Goal: Task Accomplishment & Management: Complete application form

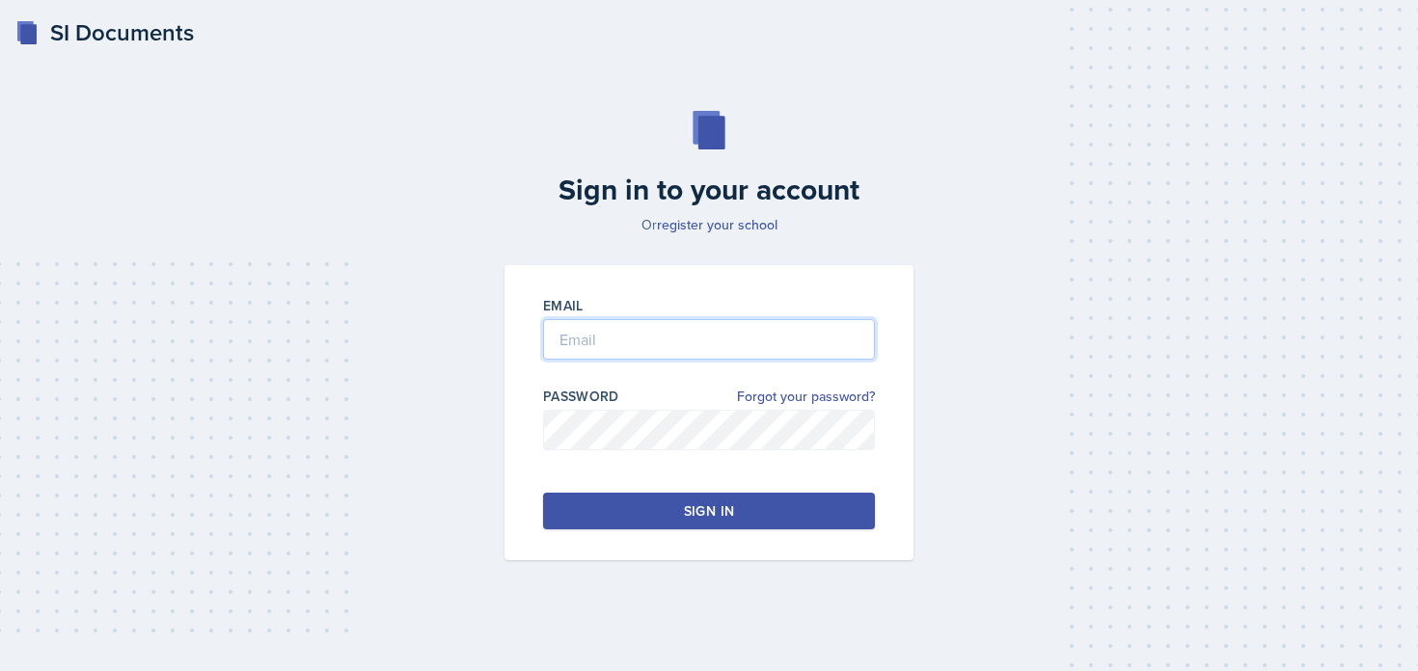
click at [593, 341] on input "email" at bounding box center [709, 339] width 332 height 41
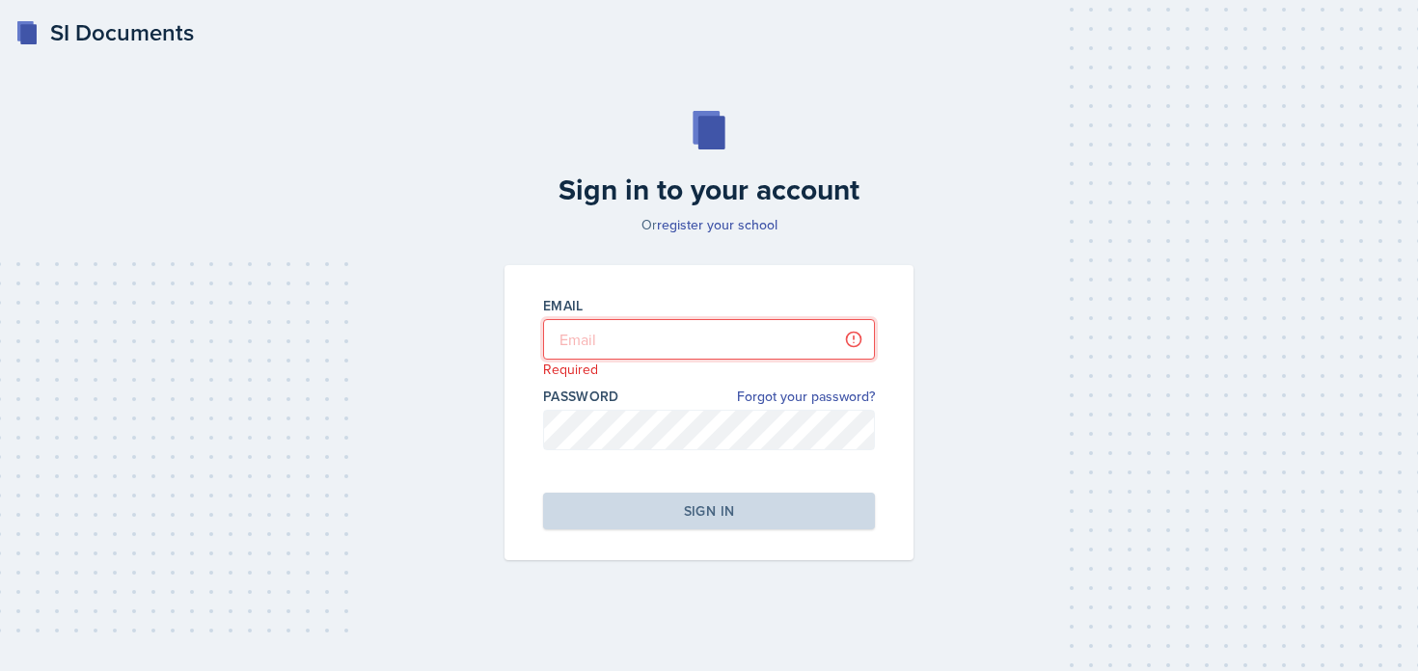
type input "[PERSON_NAME][EMAIL_ADDRESS][PERSON_NAME][DOMAIN_NAME]"
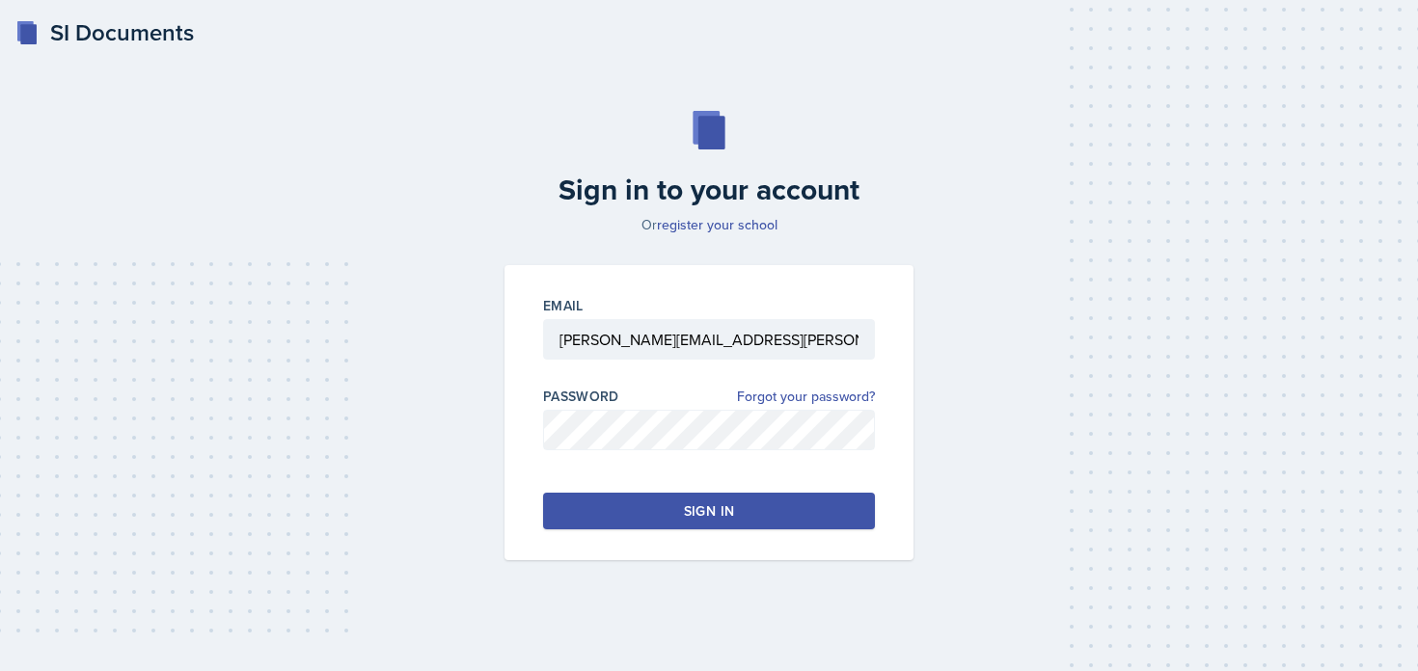
click at [687, 514] on div "Sign in" at bounding box center [709, 510] width 50 height 19
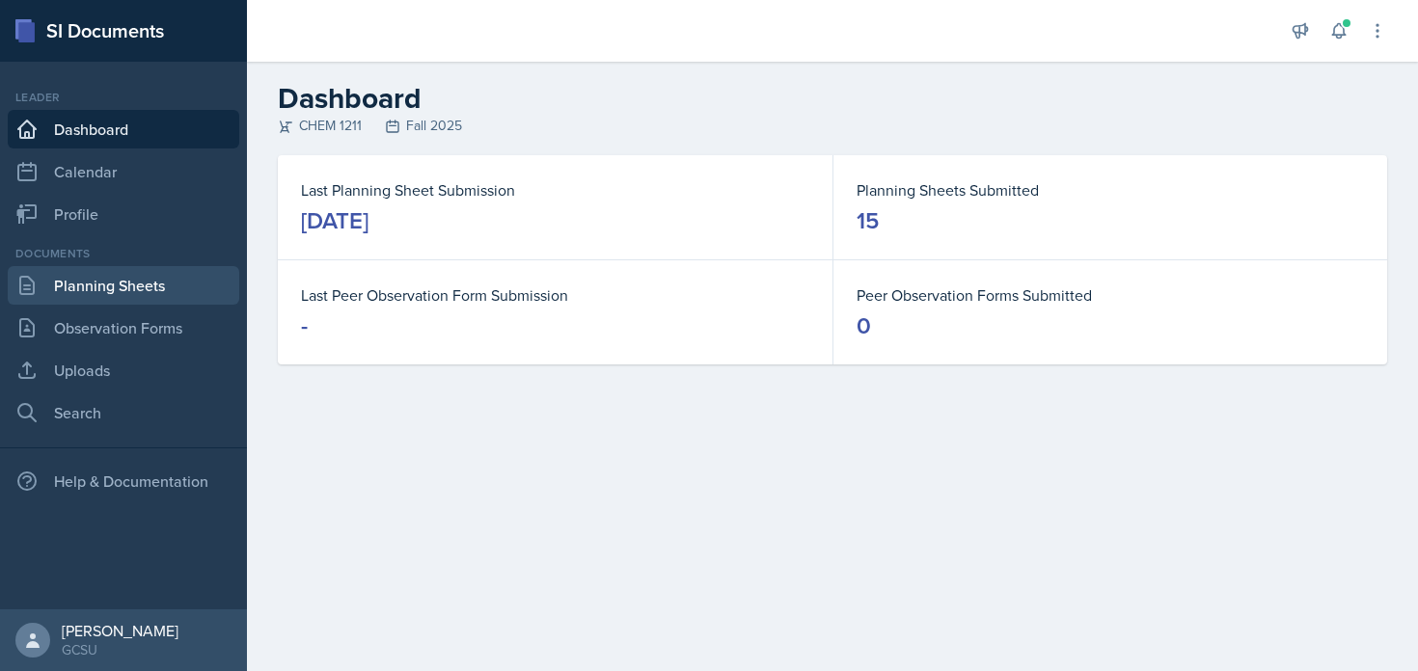
click at [73, 301] on link "Planning Sheets" at bounding box center [123, 285] width 231 height 39
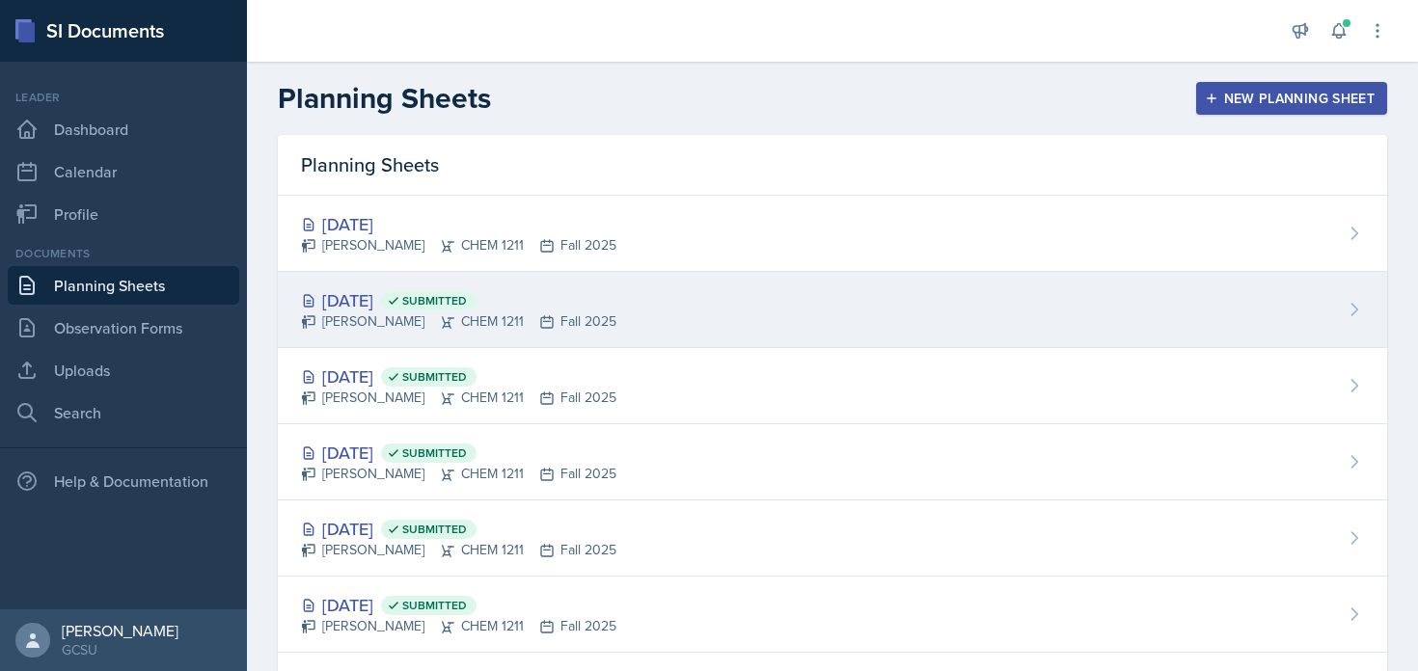
click at [681, 296] on div "[DATE] Submitted [PERSON_NAME] CHEM 1211 Fall 2025" at bounding box center [832, 310] width 1109 height 76
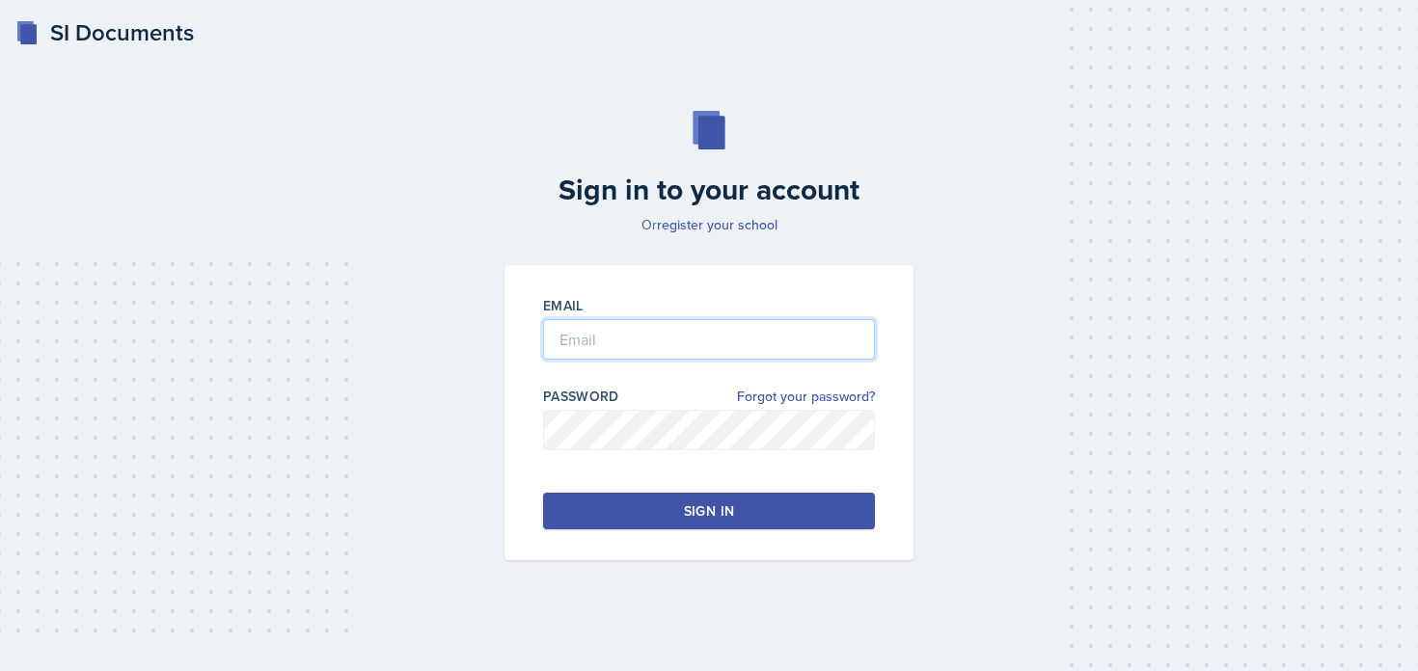
click at [562, 346] on input "email" at bounding box center [709, 339] width 332 height 41
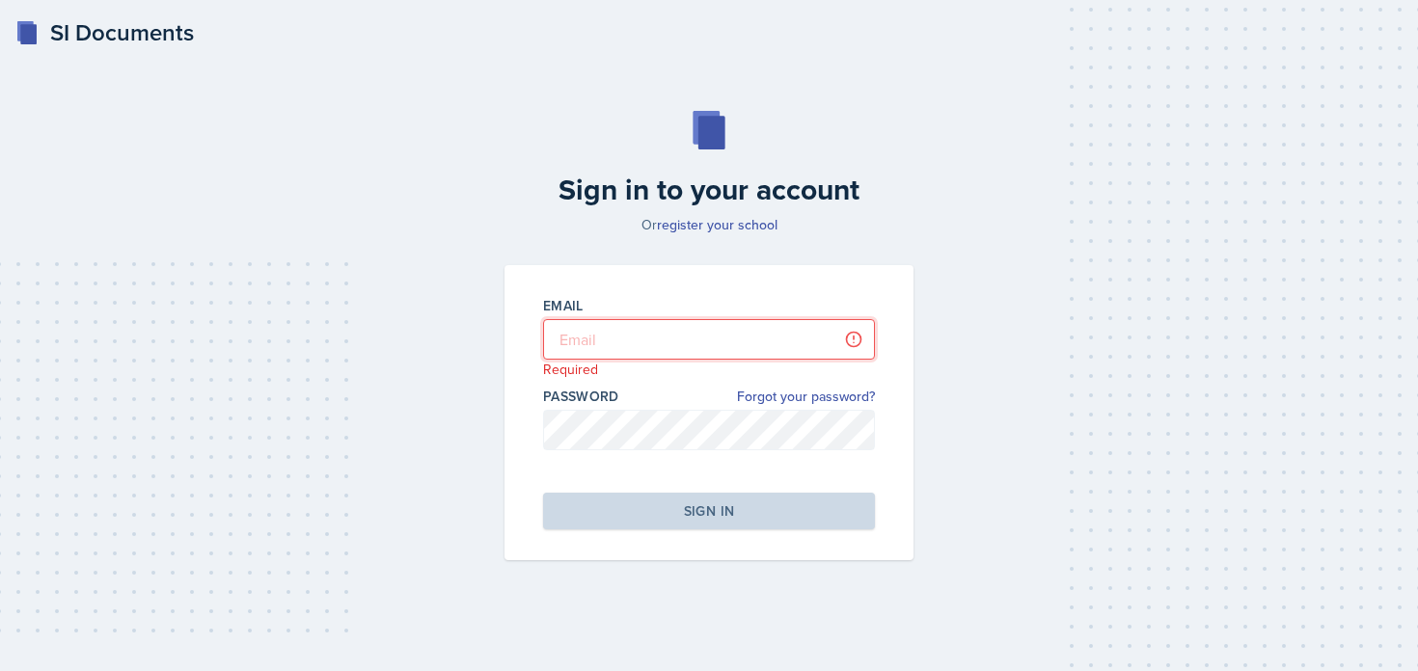
type input "[PERSON_NAME][EMAIL_ADDRESS][PERSON_NAME][DOMAIN_NAME]"
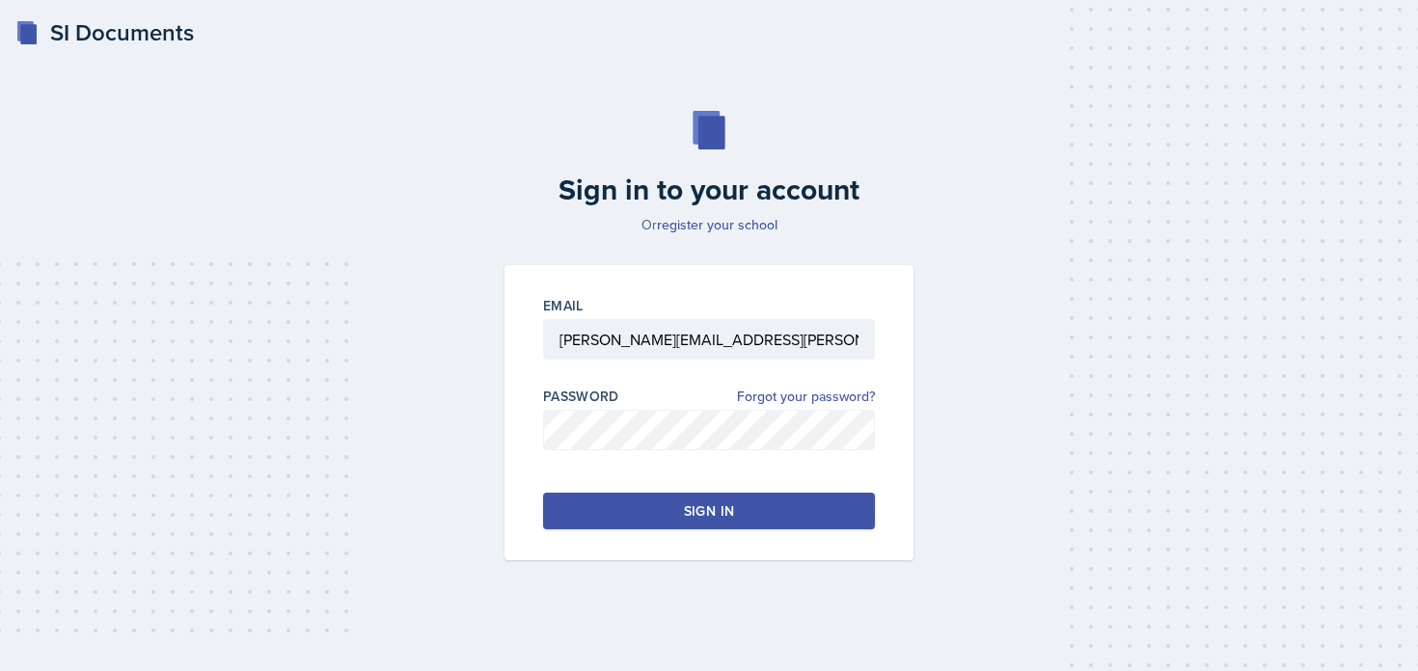
click at [699, 527] on button "Sign in" at bounding box center [709, 511] width 332 height 37
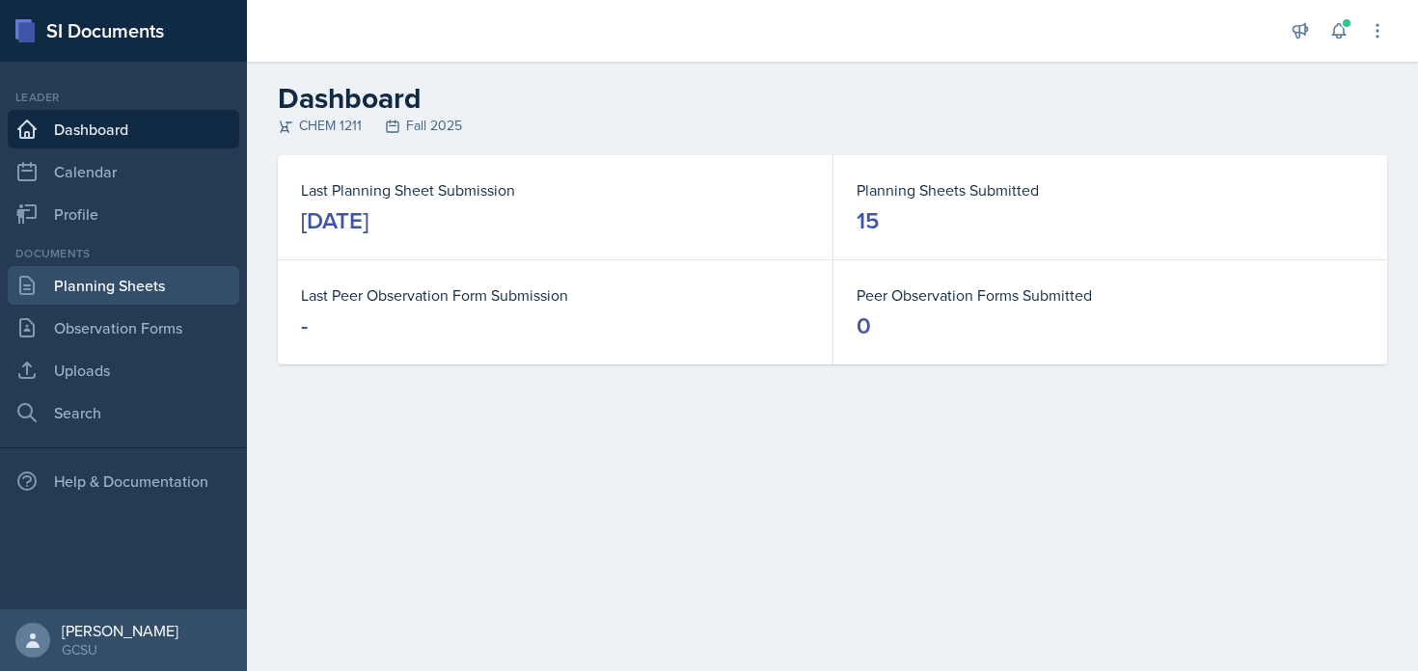
click at [162, 270] on link "Planning Sheets" at bounding box center [123, 285] width 231 height 39
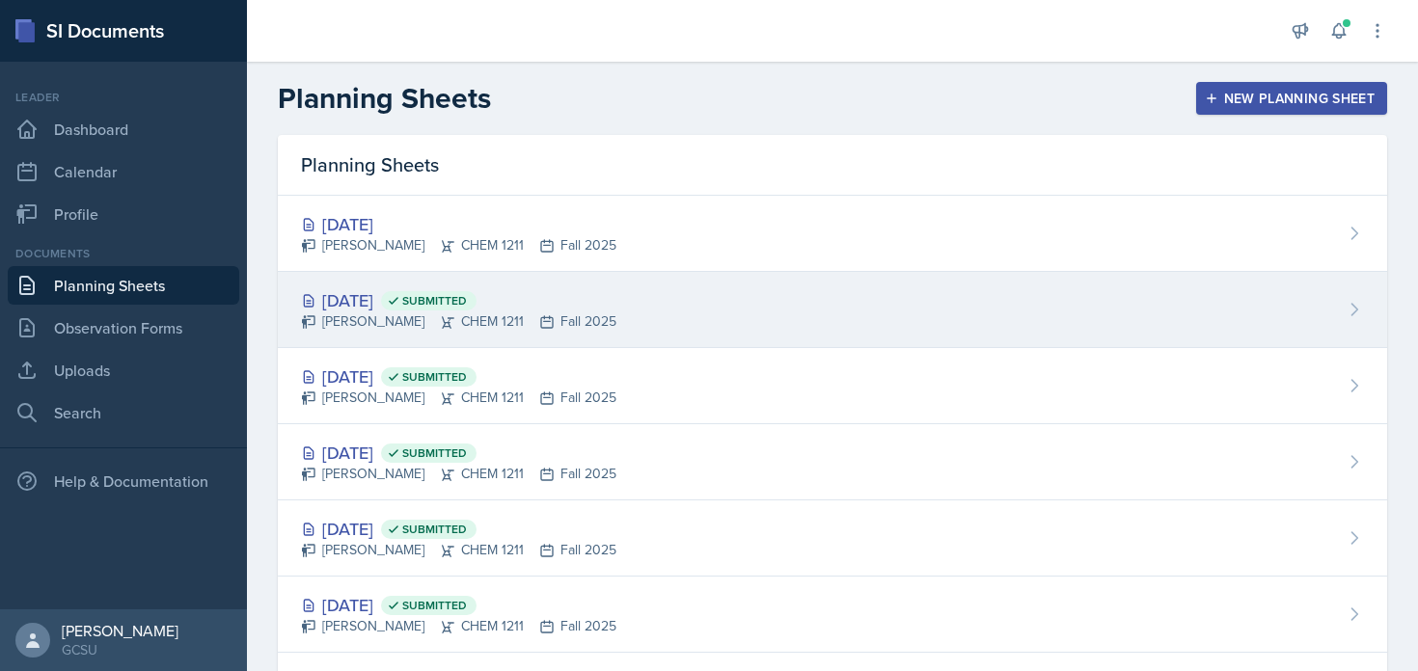
click at [554, 288] on div "Oct 9th, 2025 Submitted" at bounding box center [458, 300] width 315 height 26
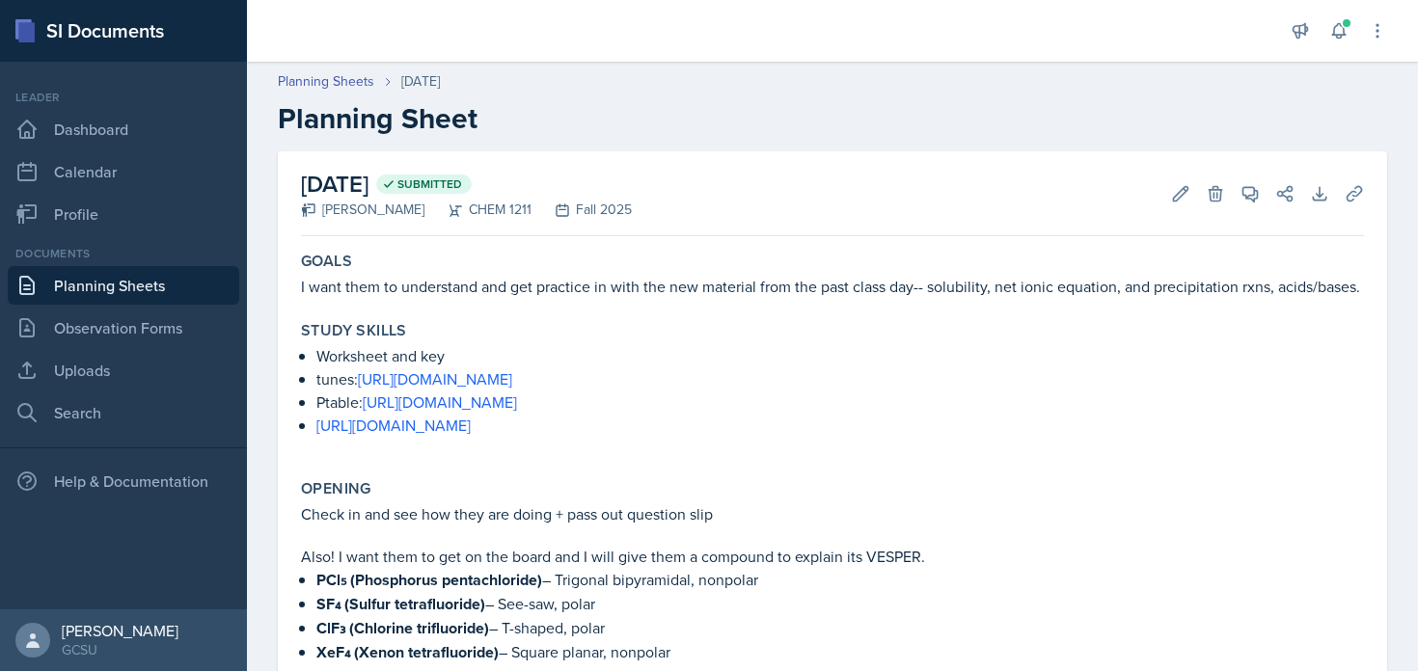
click at [178, 279] on link "Planning Sheets" at bounding box center [123, 285] width 231 height 39
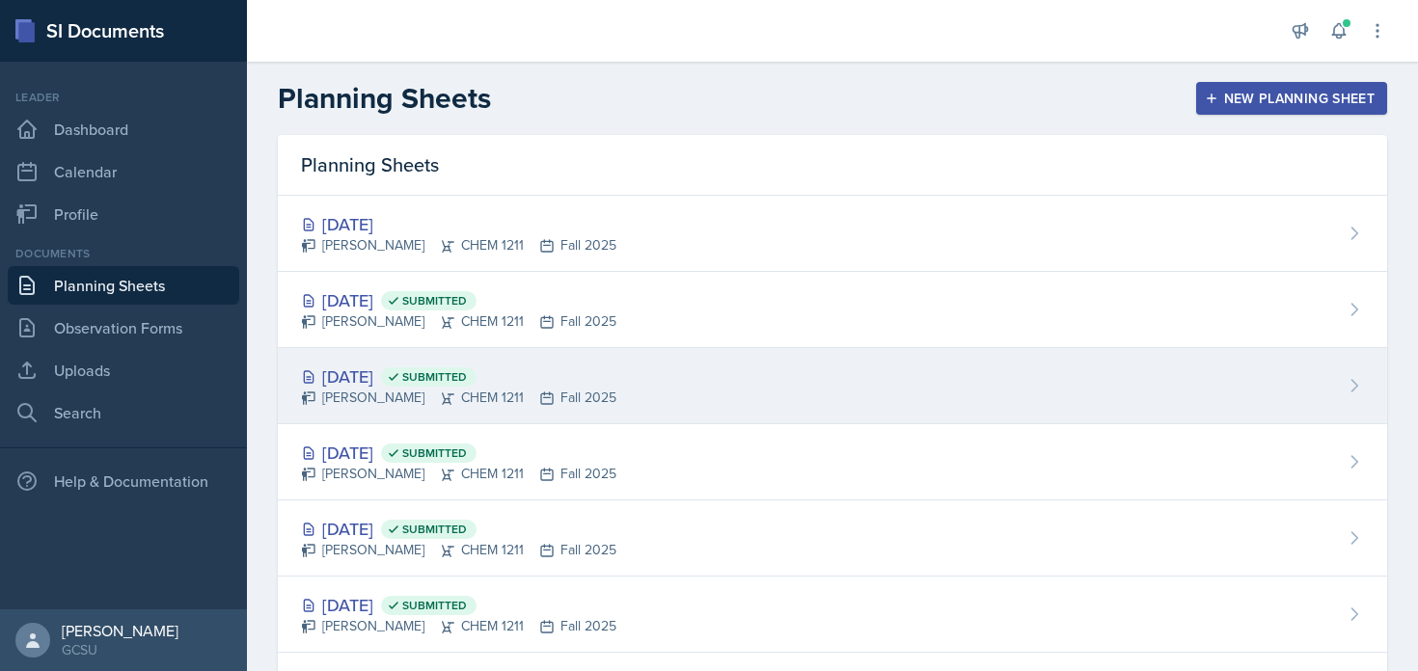
click at [459, 369] on span "Submitted" at bounding box center [434, 376] width 65 height 15
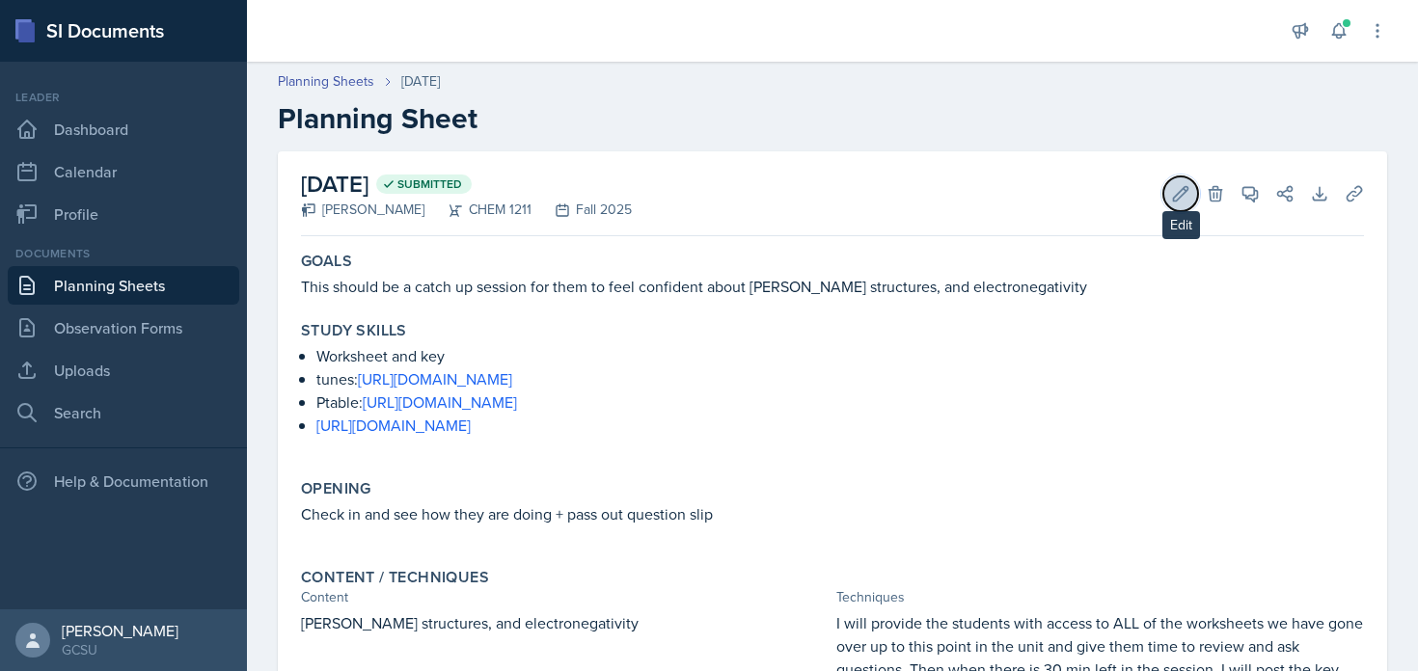
click at [1189, 185] on icon at bounding box center [1180, 193] width 19 height 19
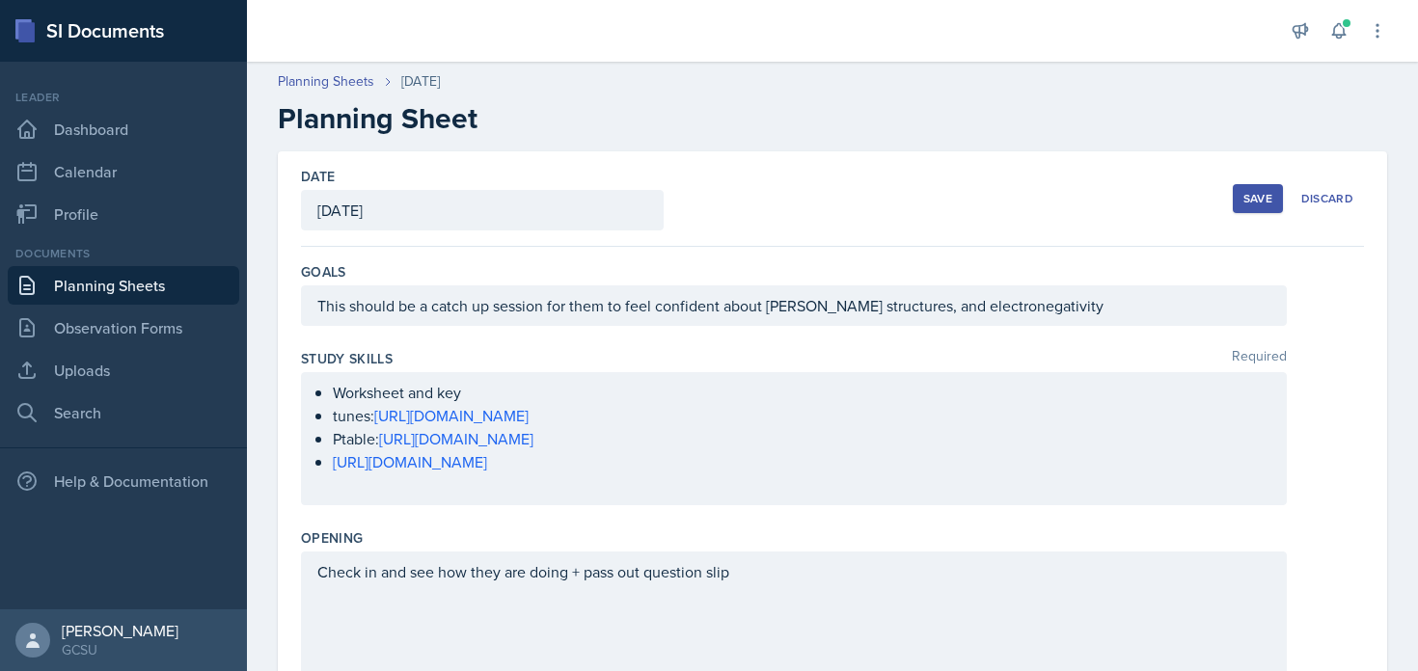
scroll to position [657, 0]
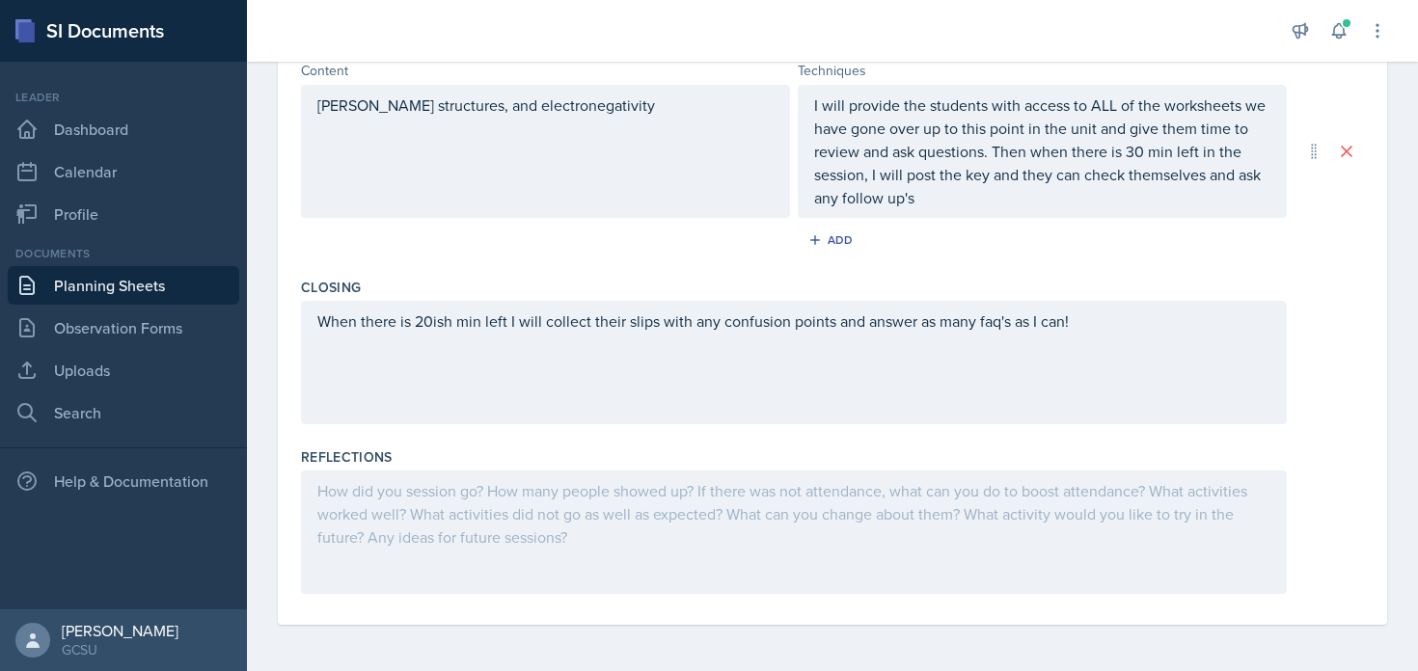
click at [556, 545] on div at bounding box center [794, 532] width 986 height 123
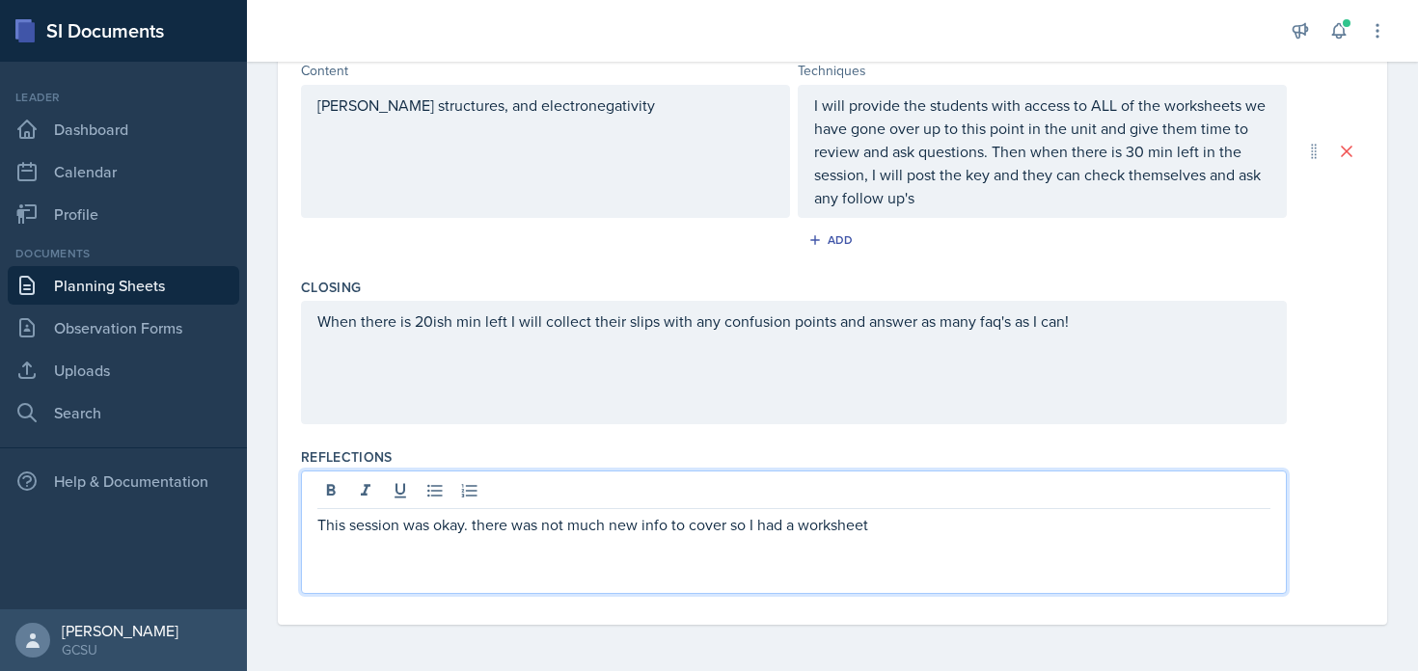
click at [559, 524] on p "This session was okay. there was not much new info to cover so I had a worksheet" at bounding box center [793, 524] width 953 height 23
click at [585, 518] on p "This session was okay. there was no much new info to cover so I had a worksheet" at bounding box center [793, 524] width 953 height 23
click at [941, 531] on p "This session was okay. there was no new info to cover so I had a worksheet" at bounding box center [793, 524] width 953 height 23
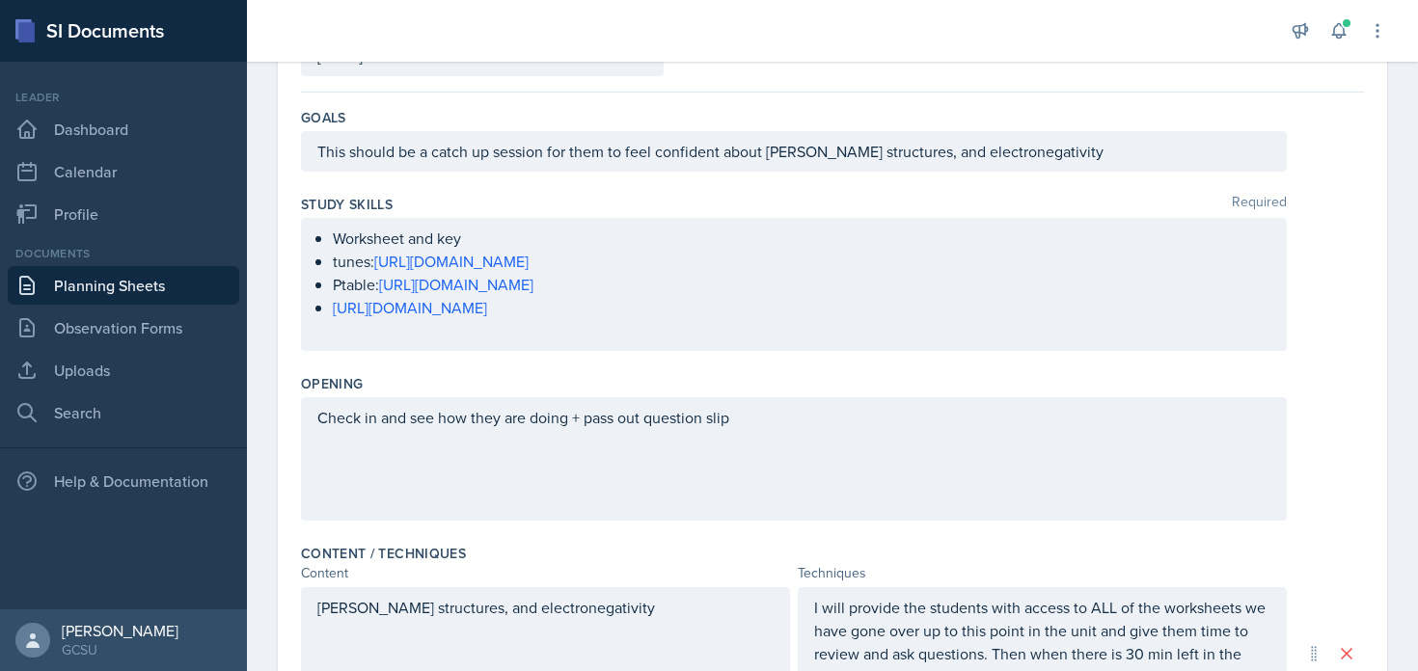
scroll to position [0, 0]
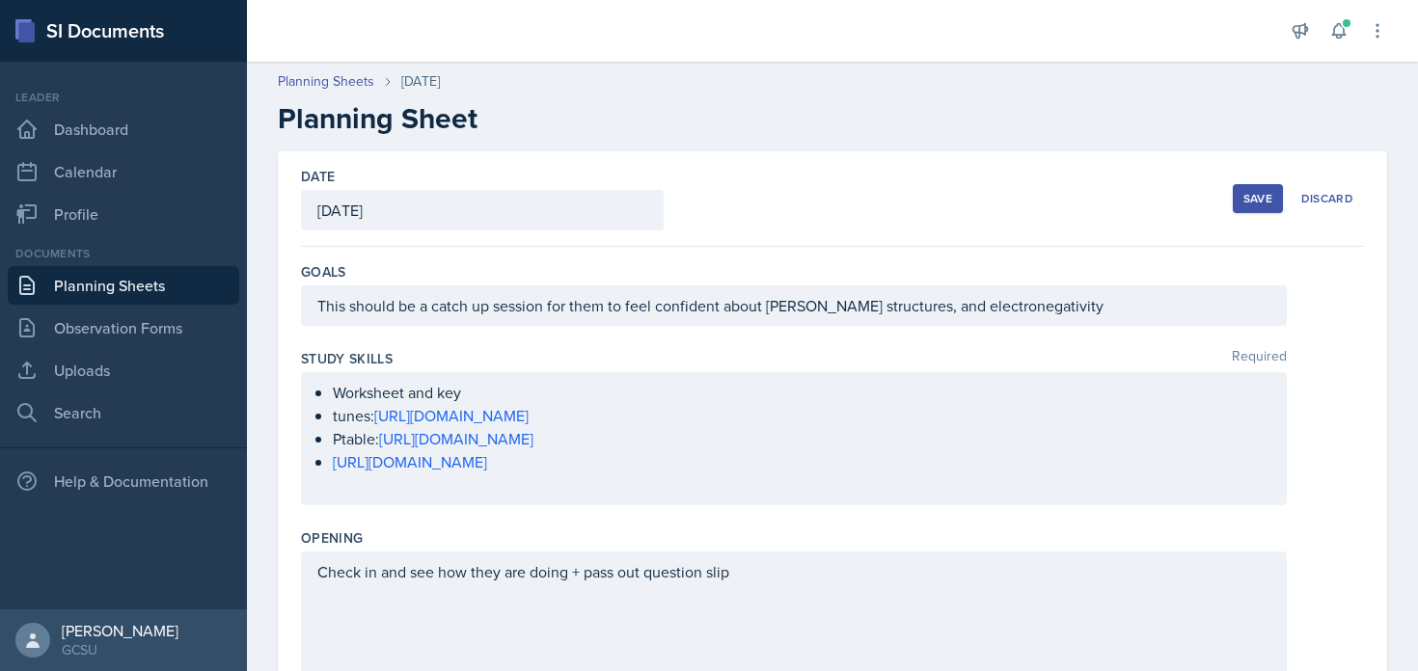
click at [1246, 206] on div "Save" at bounding box center [1257, 198] width 29 height 15
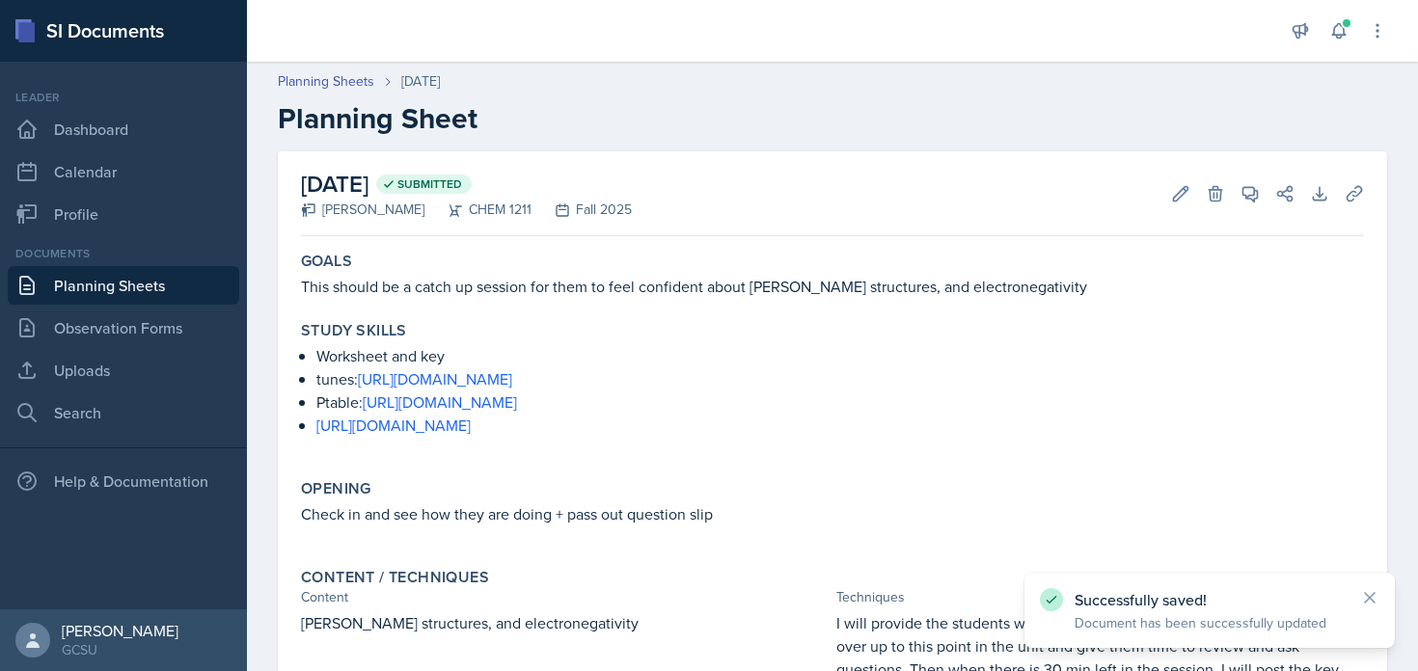
scroll to position [291, 0]
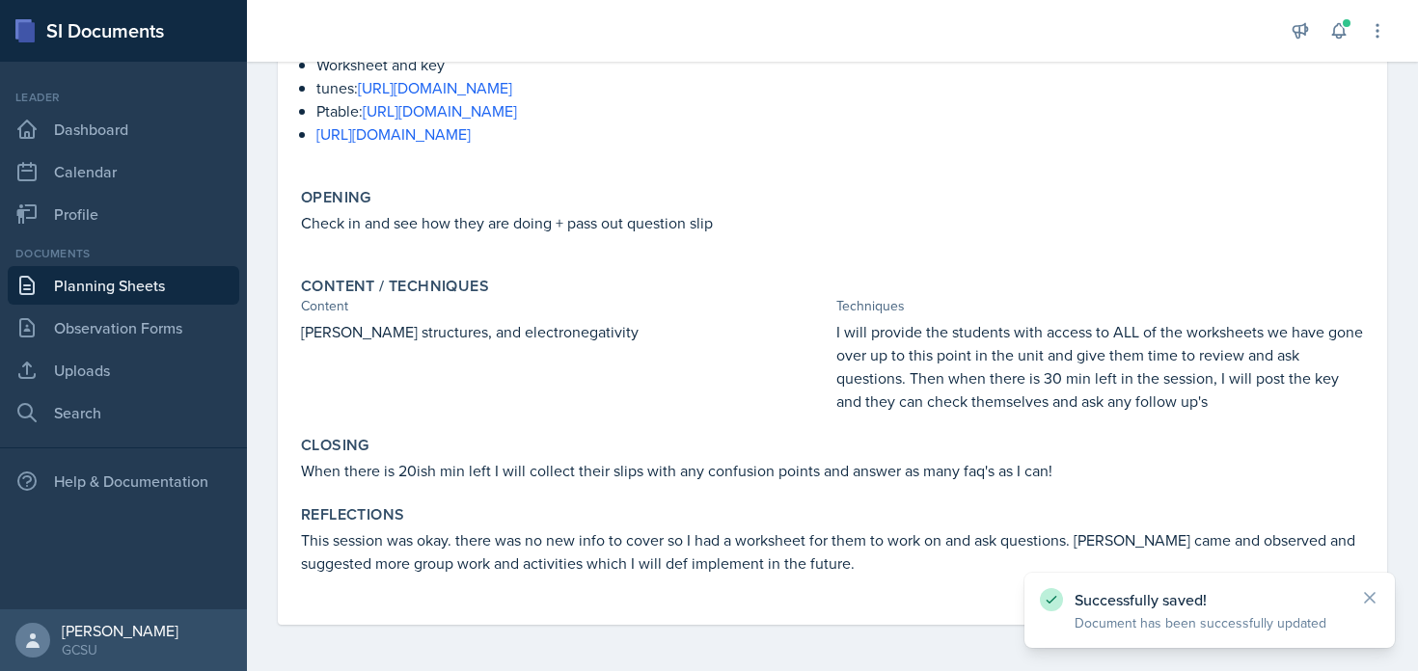
click at [208, 282] on link "Planning Sheets" at bounding box center [123, 285] width 231 height 39
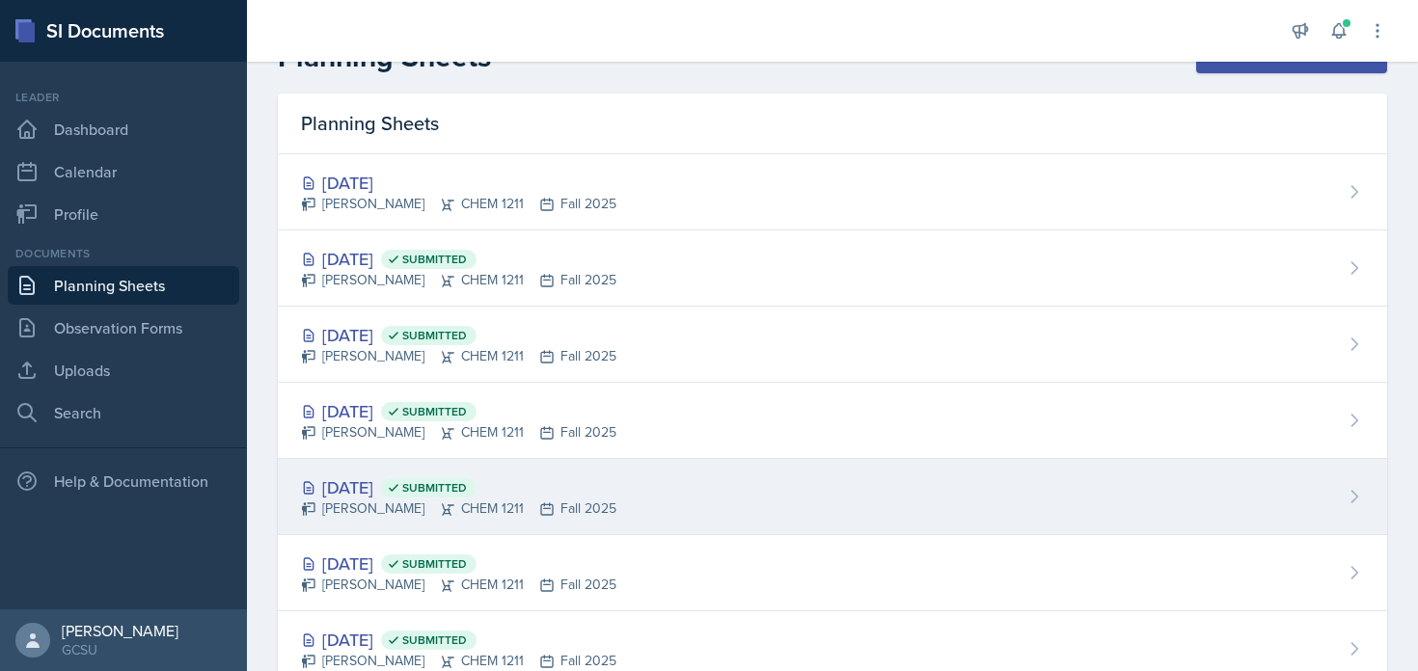
scroll to position [41, 0]
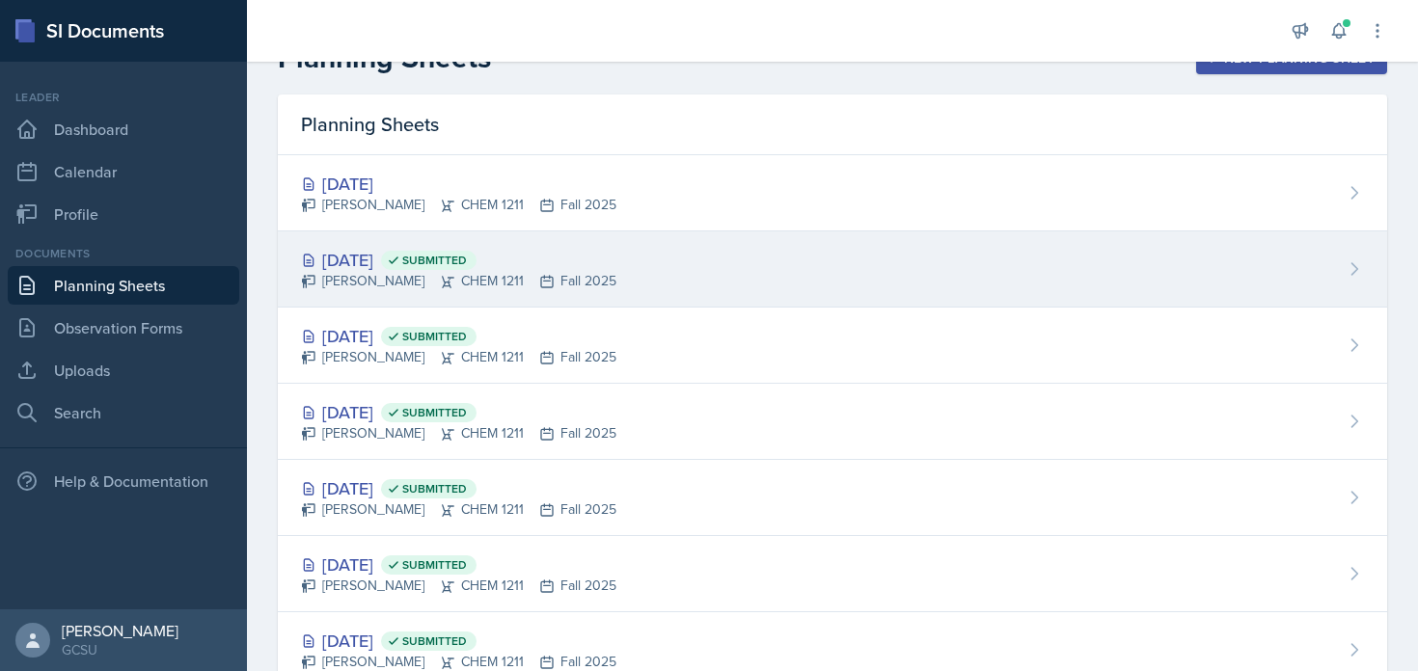
click at [467, 253] on span "Submitted" at bounding box center [434, 260] width 65 height 15
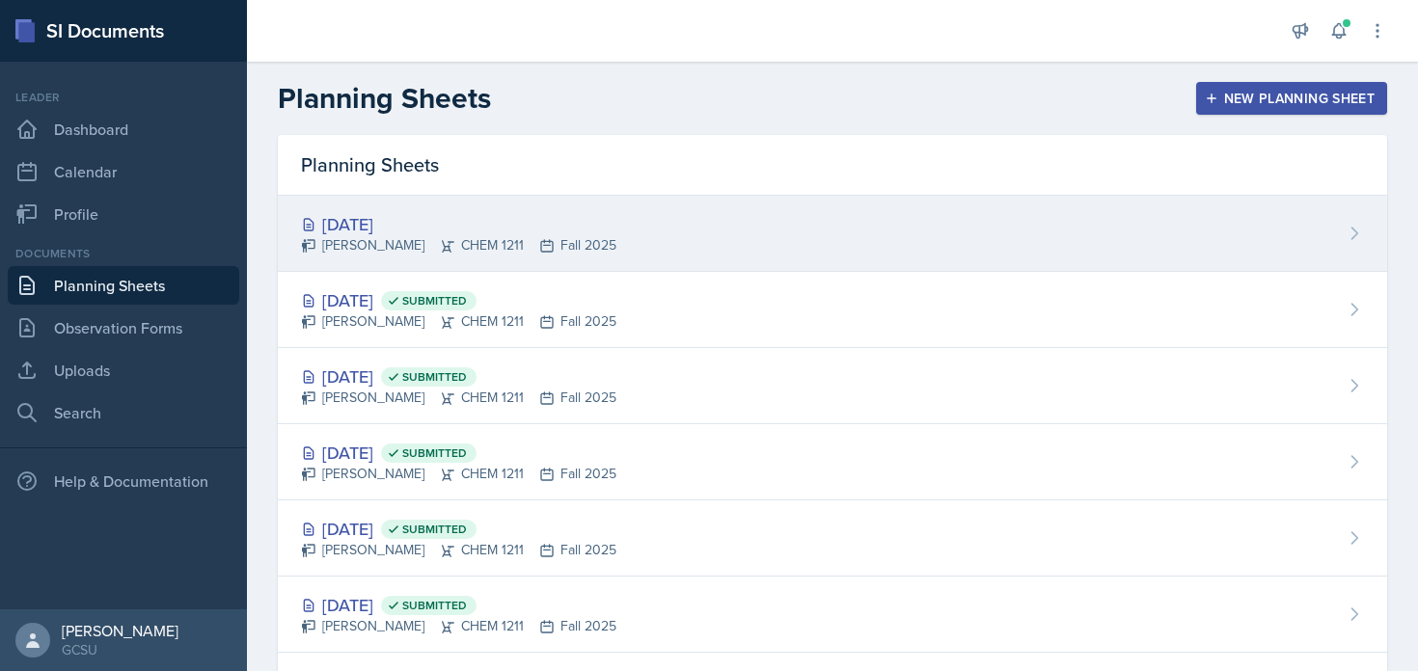
click at [359, 224] on div "[DATE]" at bounding box center [458, 224] width 315 height 26
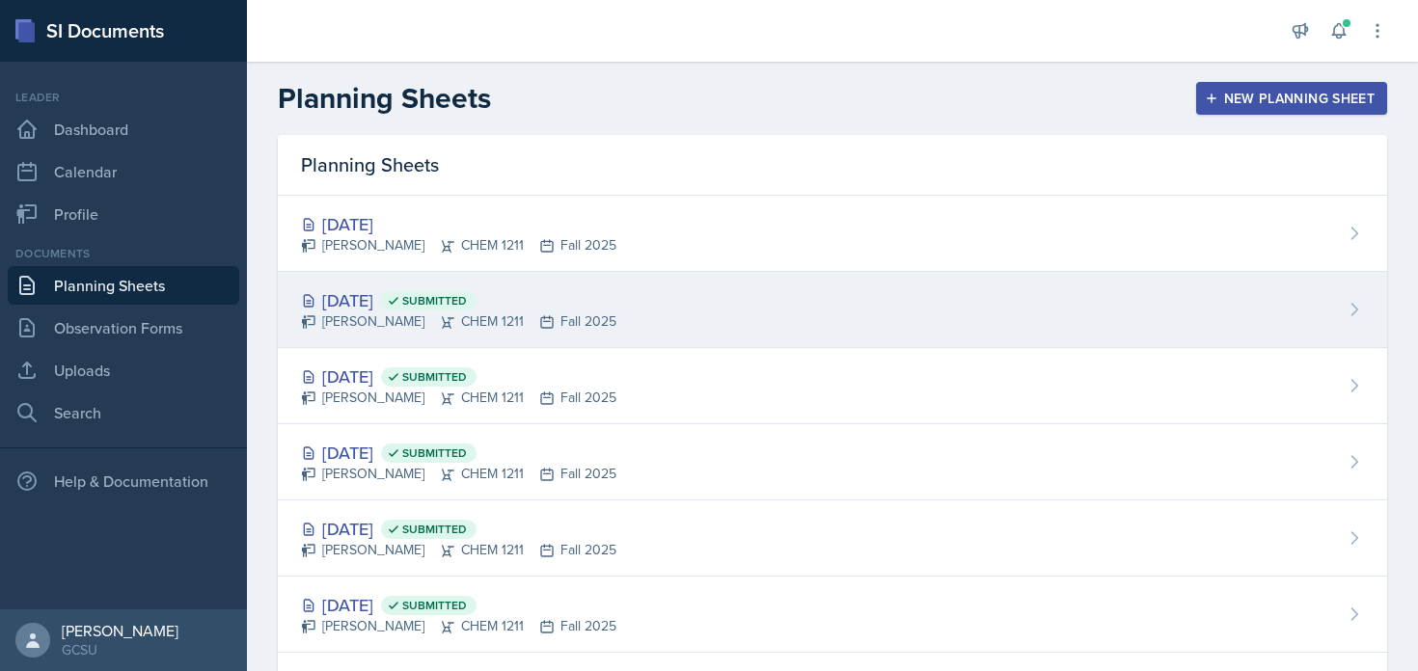
click at [442, 326] on icon at bounding box center [448, 322] width 13 height 12
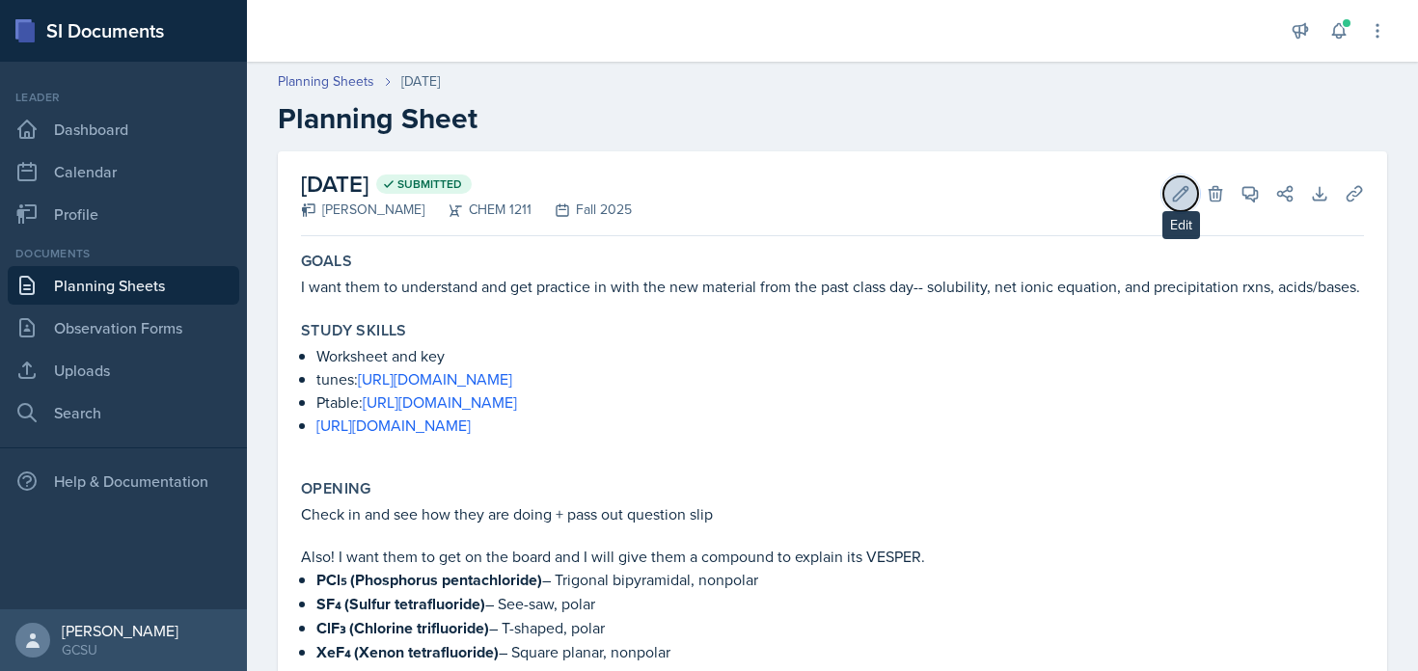
click at [1176, 199] on icon at bounding box center [1180, 193] width 19 height 19
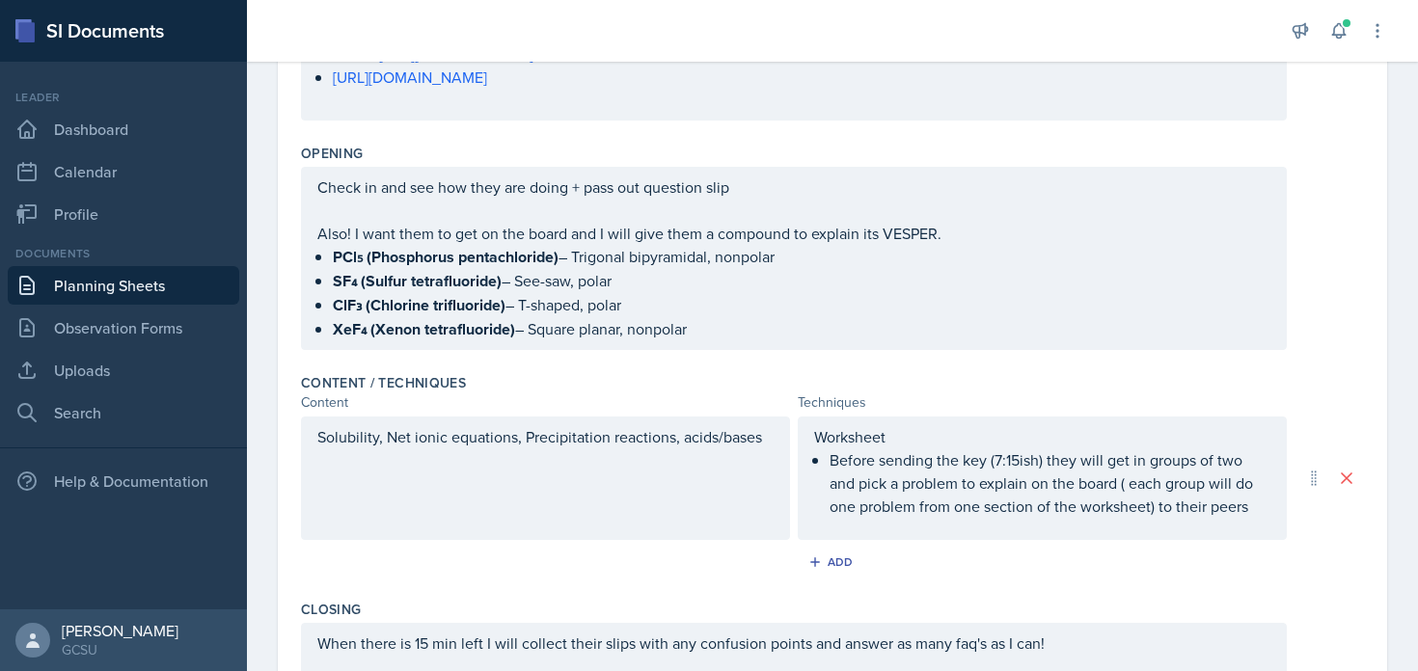
scroll to position [728, 0]
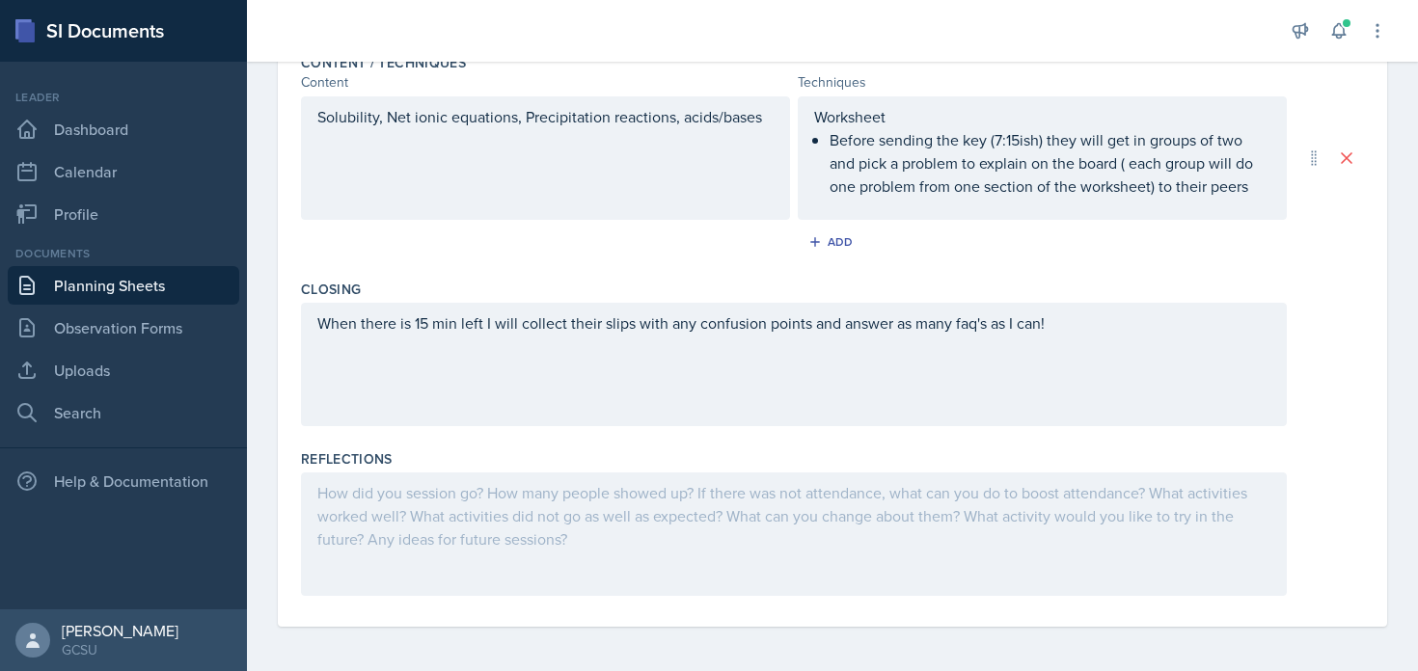
click at [581, 363] on div "When there is 15 min left I will collect their slips with any confusion points …" at bounding box center [794, 364] width 986 height 123
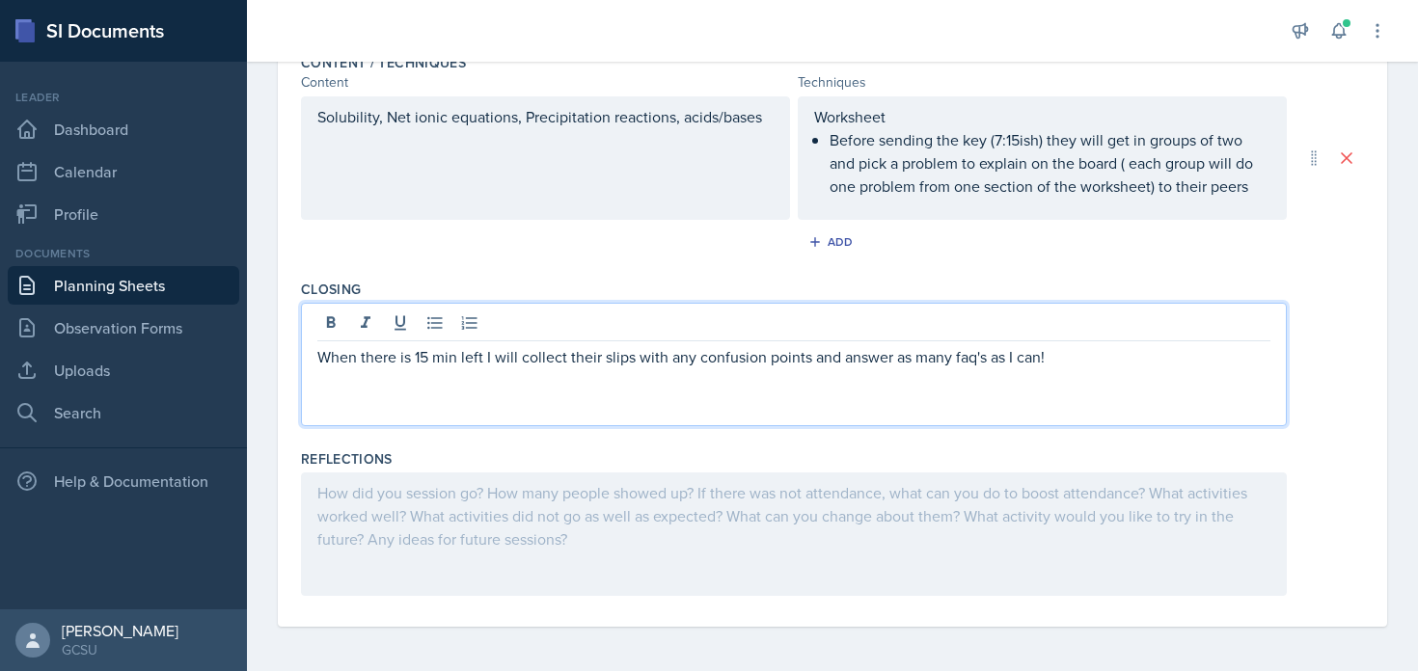
click at [608, 525] on div at bounding box center [794, 534] width 986 height 123
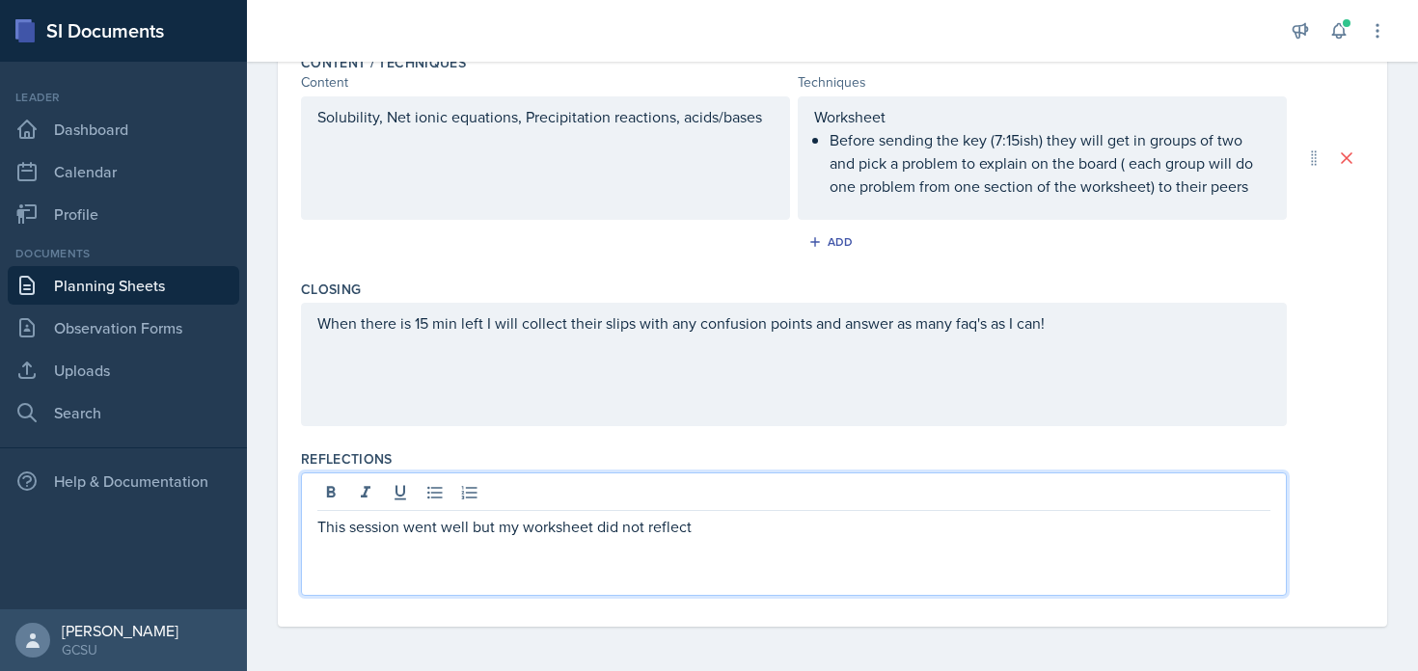
click at [664, 526] on p "This session went well but my worksheet did not reflect" at bounding box center [793, 526] width 953 height 23
